Goal: Navigation & Orientation: Find specific page/section

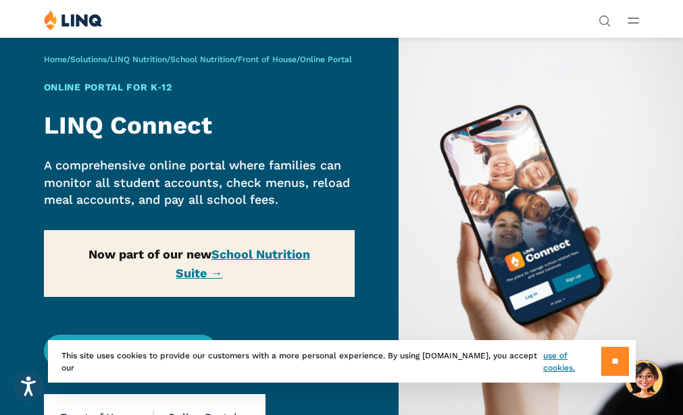
click at [621, 367] on input "**" at bounding box center [615, 361] width 28 height 29
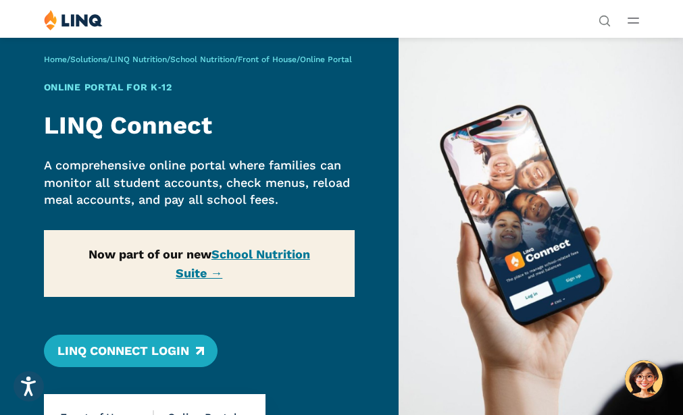
click at [178, 349] on div "Home / Solutions / LINQ Nutrition / School Nutrition / Front of House / Online …" at bounding box center [199, 229] width 399 height 384
click at [169, 361] on div "Home / Solutions / LINQ Nutrition / School Nutrition / Front of House / Online …" at bounding box center [199, 229] width 399 height 384
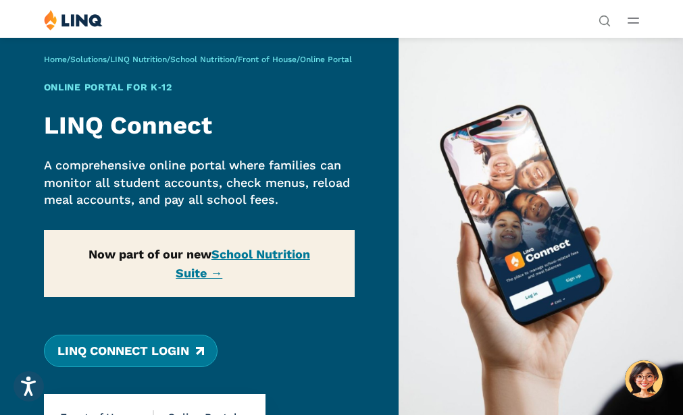
click at [198, 354] on link "LINQ Connect Login" at bounding box center [131, 351] width 174 height 32
